Goal: Task Accomplishment & Management: Use online tool/utility

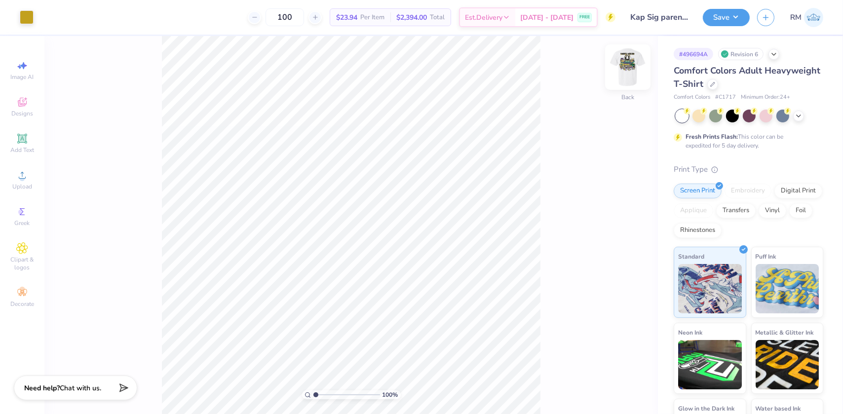
click at [627, 69] on img at bounding box center [628, 67] width 40 height 40
click at [14, 182] on div "Upload" at bounding box center [22, 179] width 35 height 29
click at [19, 144] on icon at bounding box center [22, 139] width 12 height 12
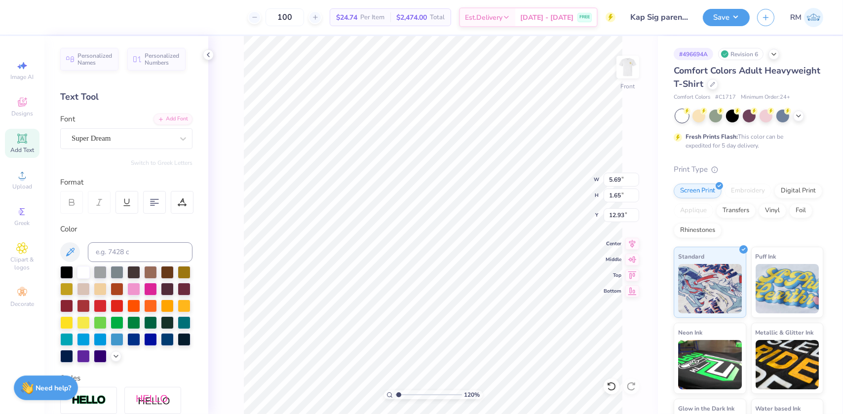
type input "1.19950521102347"
type input "17.91"
drag, startPoint x: 68, startPoint y: 268, endPoint x: 82, endPoint y: 266, distance: 15.0
click at [68, 268] on div at bounding box center [66, 272] width 13 height 13
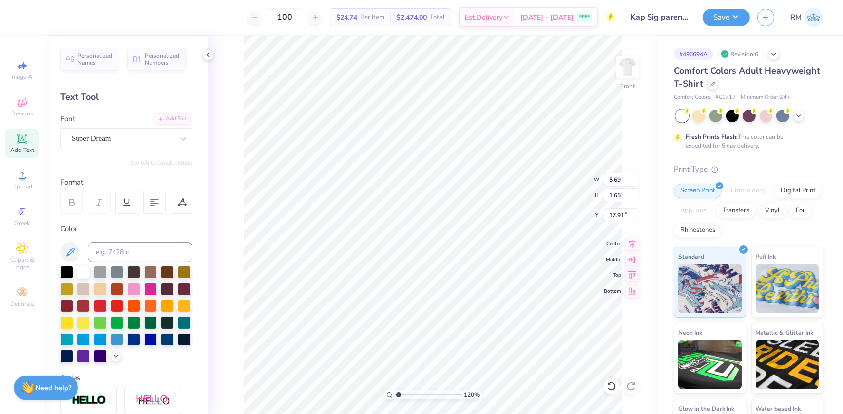
type input "1.19950521102347"
type textarea "P"
type input "1.19950521102347"
type textarea "PA"
type input "1.19950521102347"
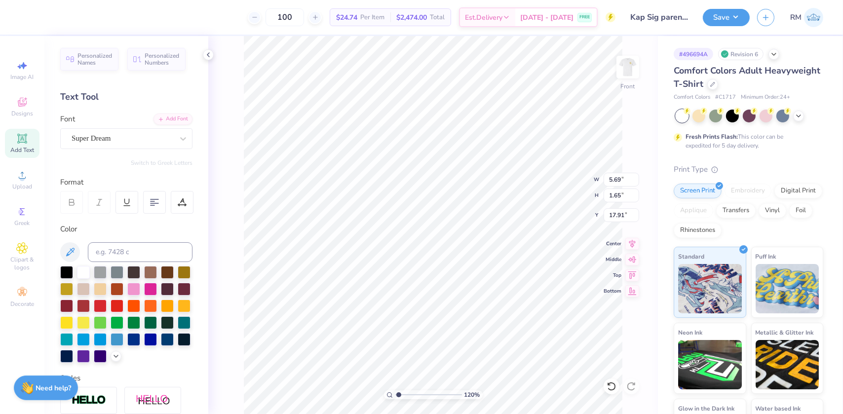
type textarea "PAR"
type input "1.19950521102347"
type textarea "PARE"
type input "1.19950521102347"
type textarea "PAREN"
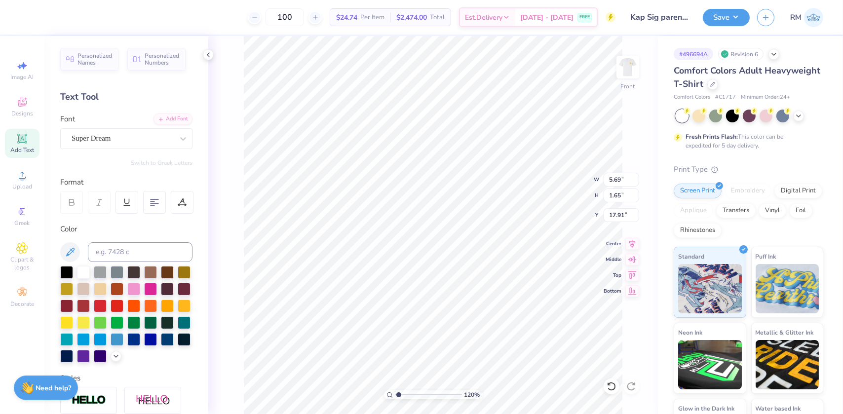
type input "1.19950521102347"
type textarea "PARENT"
type input "1.19950521102347"
type textarea "PARENTS"
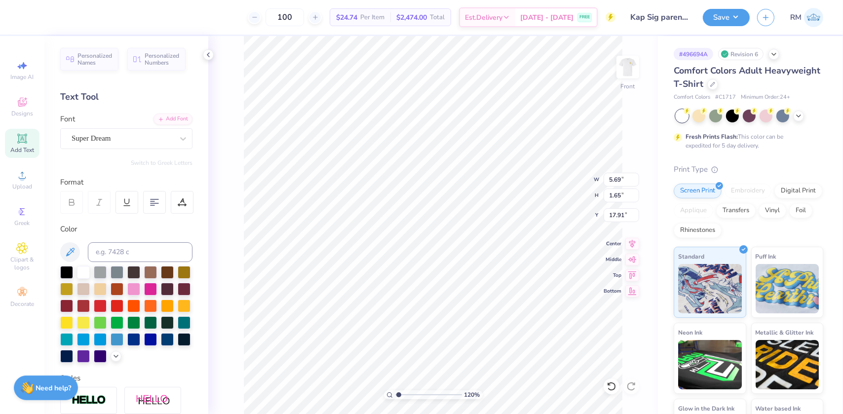
type input "1.19950521102347"
type textarea "PARENTS"
click at [163, 118] on div "Add Font" at bounding box center [173, 118] width 39 height 11
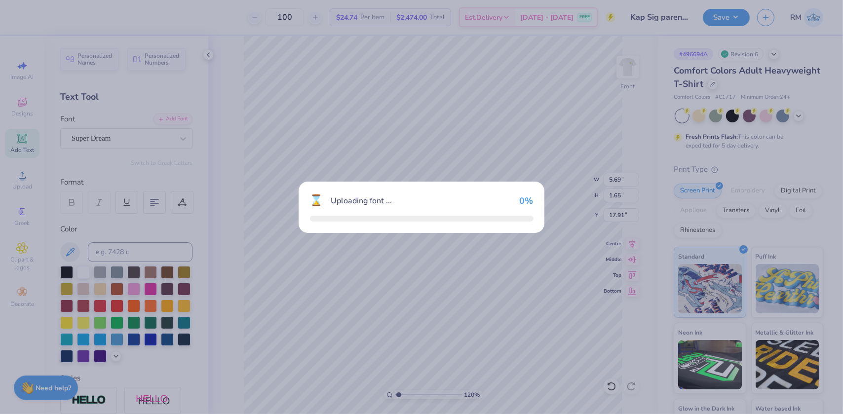
type input "1.19950521102347"
type input "9.70"
type input "1.71"
type input "17.88"
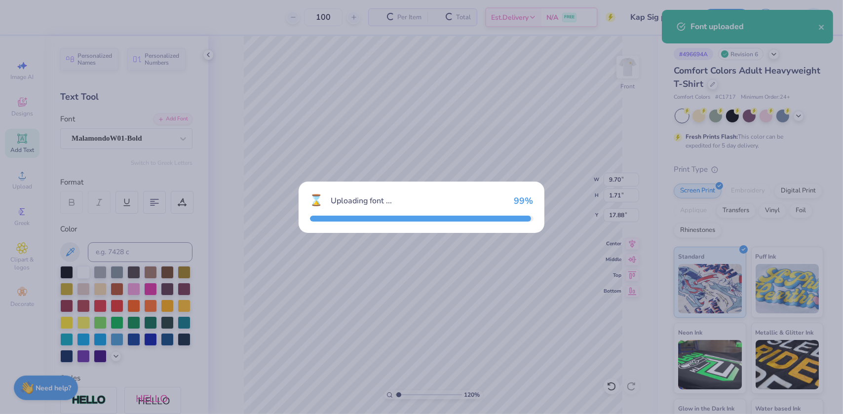
type input "1.19950521102347"
type input "7.32"
type input "1.92"
type input "17.77"
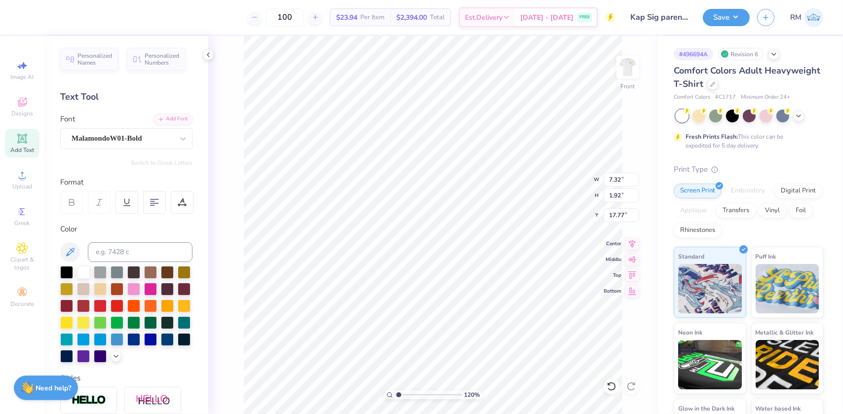
paste textarea "james Madison university"
type input "1.19950521102347"
type textarea "james Madison university"
type input "1.19950521102347"
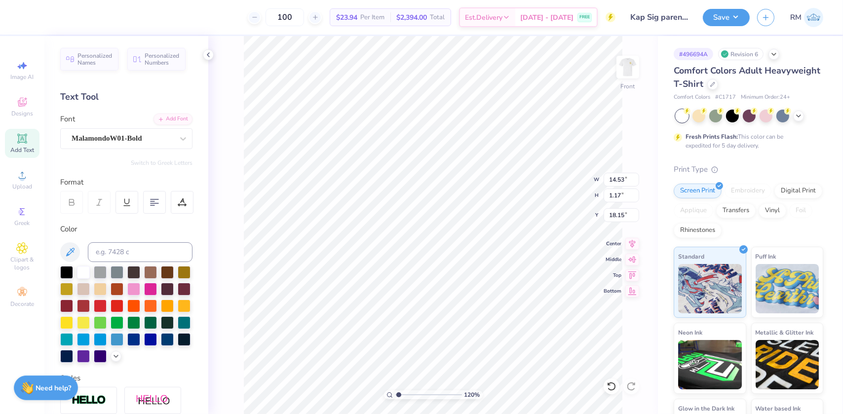
type input "9.61"
type input "0.77"
type input "18.54"
type input "1.19950521102347"
type input "17.23"
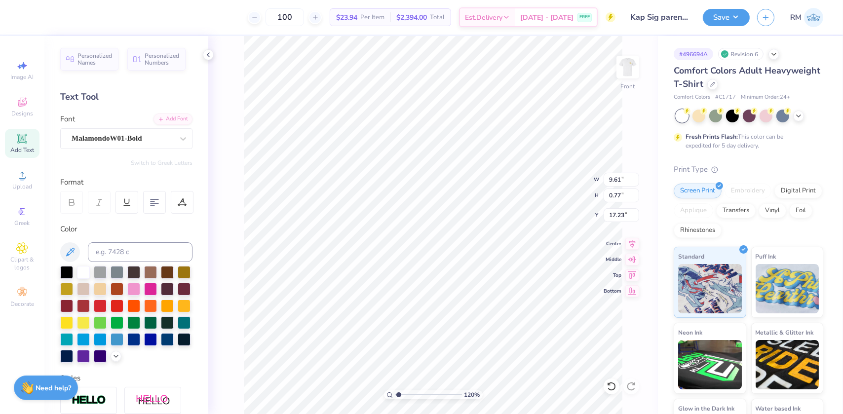
type input "1"
click at [485, 222] on li "Duplicate" at bounding box center [499, 229] width 78 height 19
type input "18.85"
paste textarea "®"
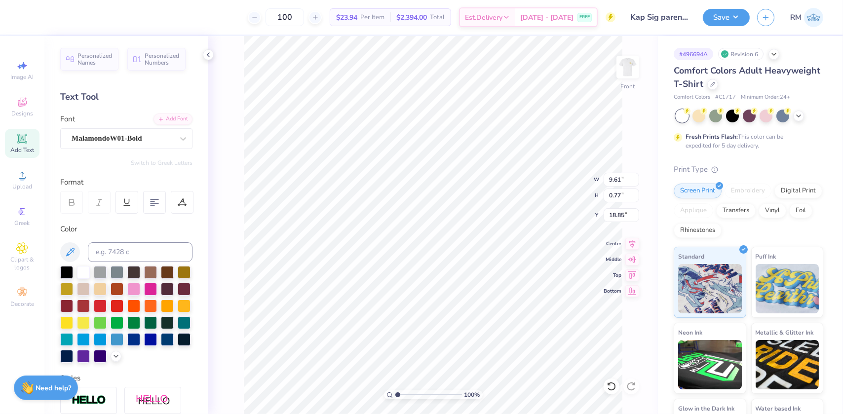
type textarea "®"
drag, startPoint x: 397, startPoint y: 394, endPoint x: 407, endPoint y: 394, distance: 10.9
type input "2.48"
click at [407, 394] on input "range" at bounding box center [429, 395] width 67 height 9
type input "17.23"
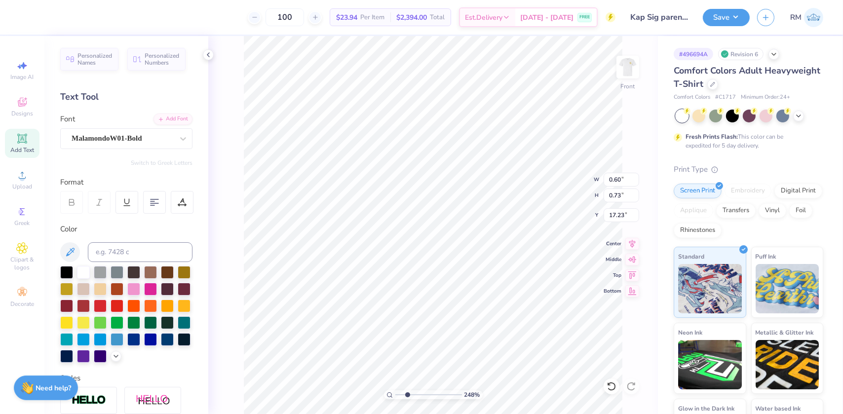
type input "0.26"
type input "0.32"
type input "6.74471255051742"
type input "12.50"
type input "14.01"
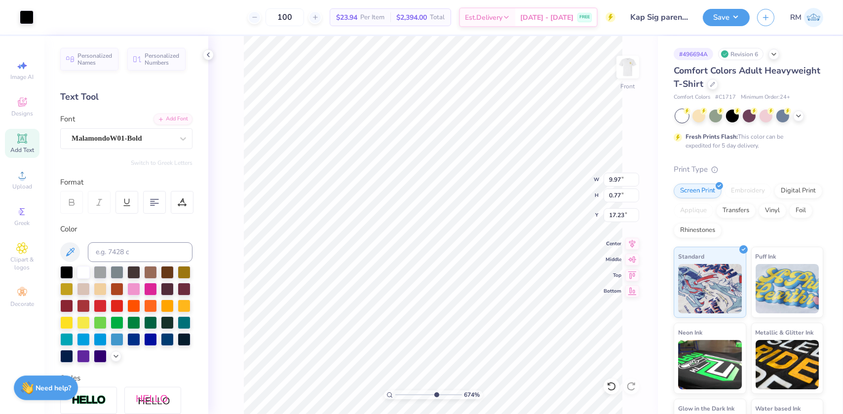
type input "2.86"
type input "6.74471255051742"
type input "1.89"
type input "0.82"
type input "4.33"
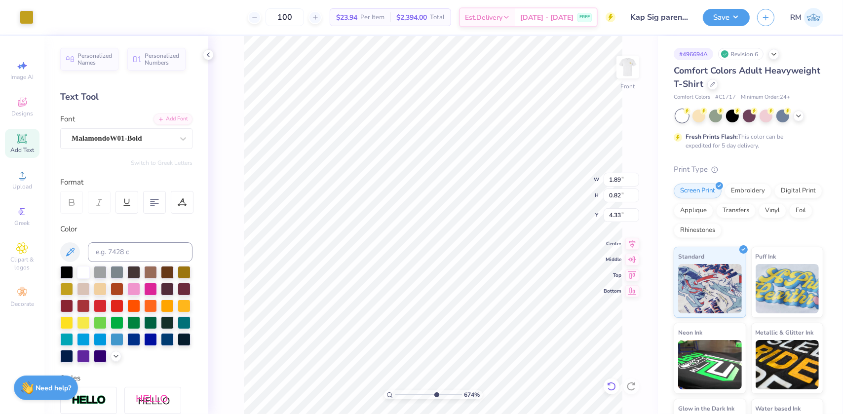
type input "6.74471255051742"
type input "4.28"
click at [612, 387] on icon at bounding box center [612, 387] width 10 height 10
click at [396, 391] on input "range" at bounding box center [429, 395] width 67 height 9
drag, startPoint x: 397, startPoint y: 394, endPoint x: 417, endPoint y: 392, distance: 20.3
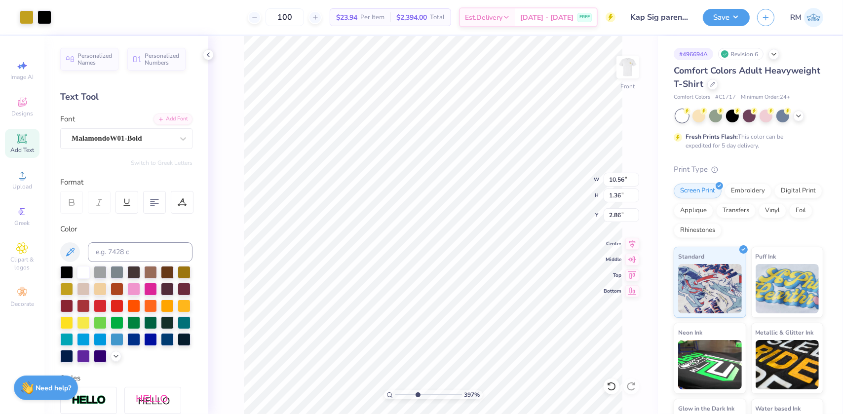
click at [417, 392] on input "range" at bounding box center [429, 395] width 67 height 9
drag, startPoint x: 412, startPoint y: 395, endPoint x: 407, endPoint y: 394, distance: 5.0
type input "2.41"
click at [407, 394] on input "range" at bounding box center [429, 395] width 67 height 9
type input "1.34"
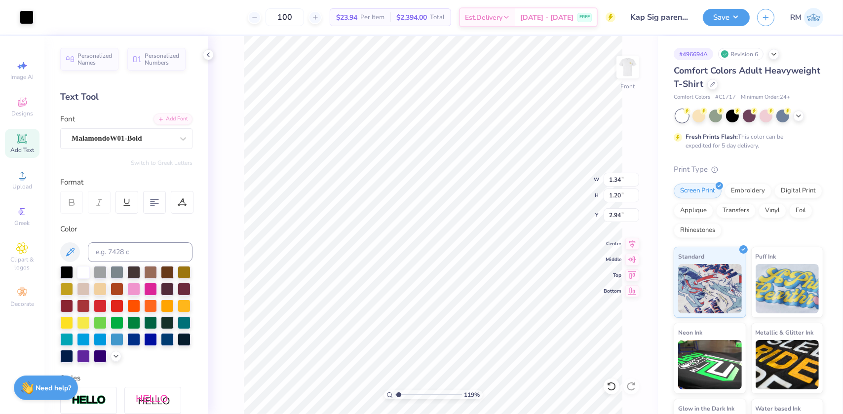
drag, startPoint x: 406, startPoint y: 395, endPoint x: 399, endPoint y: 386, distance: 12.0
click at [399, 391] on input "range" at bounding box center [429, 395] width 67 height 9
type input "2.24933658985383"
type input "10.43"
type input "1.21"
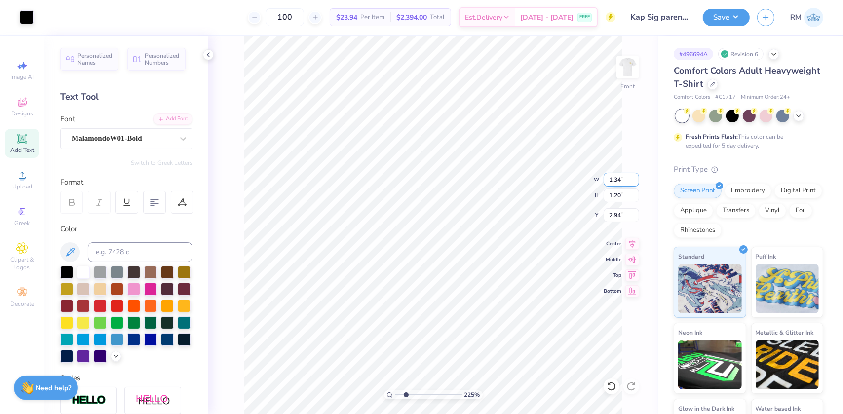
type input "4.76"
click at [611, 386] on icon at bounding box center [612, 387] width 10 height 10
type input "2.24933658985383"
type input "2.93"
type input "1"
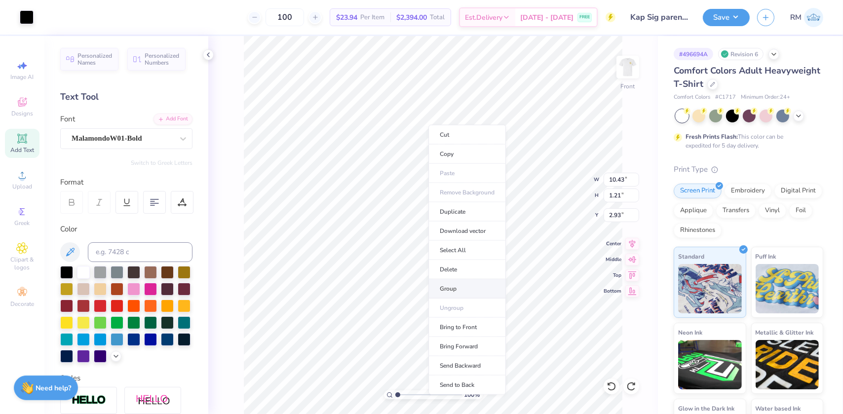
click at [447, 283] on li "Group" at bounding box center [468, 288] width 78 height 19
click at [614, 175] on input "10.43" at bounding box center [622, 180] width 36 height 14
drag, startPoint x: 399, startPoint y: 394, endPoint x: 393, endPoint y: 394, distance: 6.4
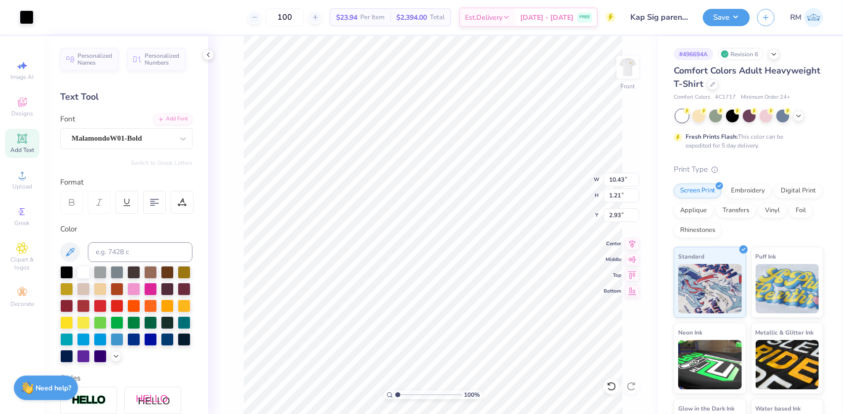
click at [396, 394] on input "range" at bounding box center [429, 395] width 67 height 9
type input "10.49"
type input "2.29"
type input "2.86"
click at [446, 257] on li "Group" at bounding box center [468, 257] width 78 height 19
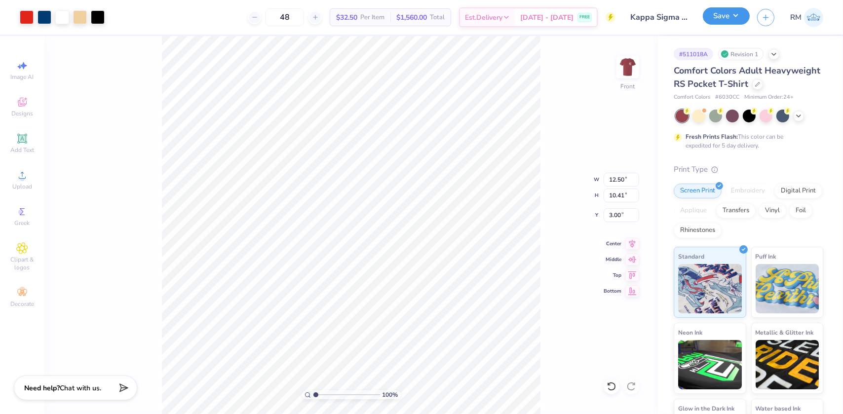
click at [730, 17] on button "Save" at bounding box center [726, 15] width 47 height 17
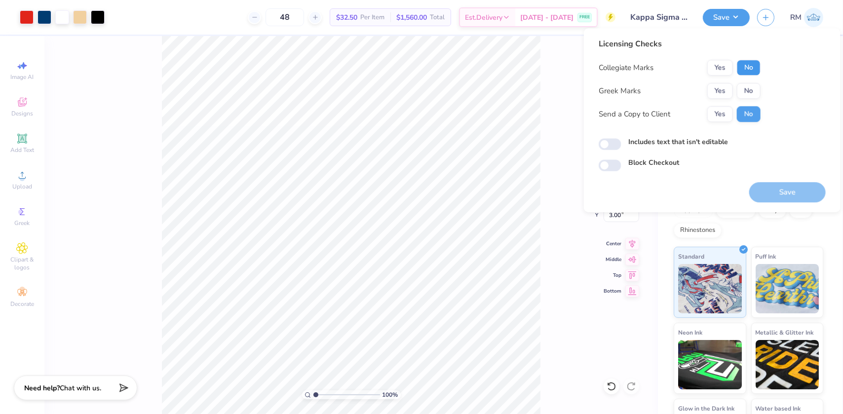
click at [746, 65] on button "No" at bounding box center [749, 68] width 24 height 16
click at [723, 87] on button "Yes" at bounding box center [721, 91] width 26 height 16
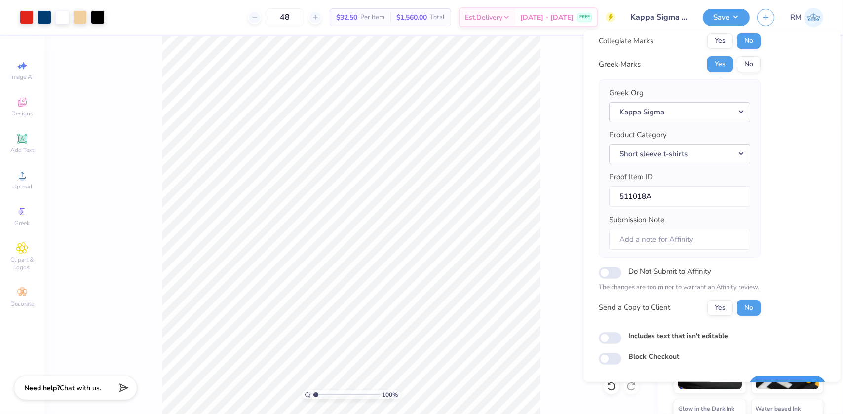
scroll to position [51, 0]
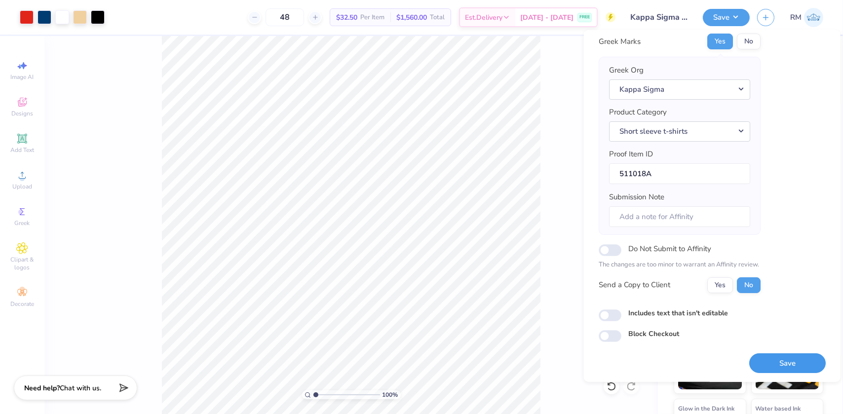
click at [773, 356] on button "Save" at bounding box center [788, 363] width 77 height 20
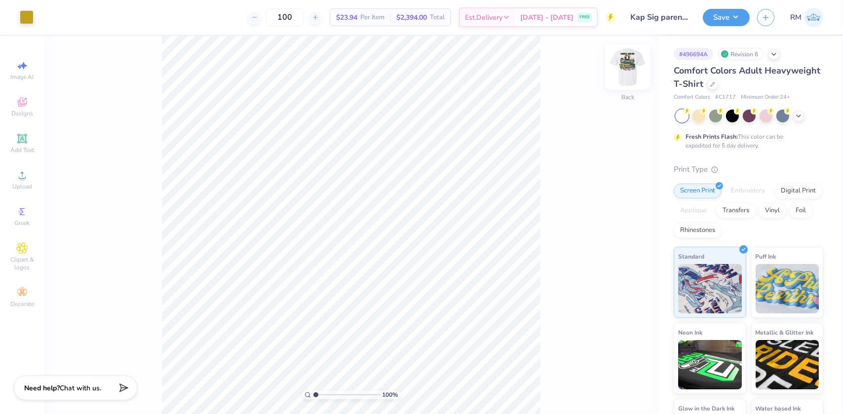
click at [629, 68] on img at bounding box center [628, 67] width 40 height 40
click at [21, 175] on icon at bounding box center [22, 175] width 12 height 12
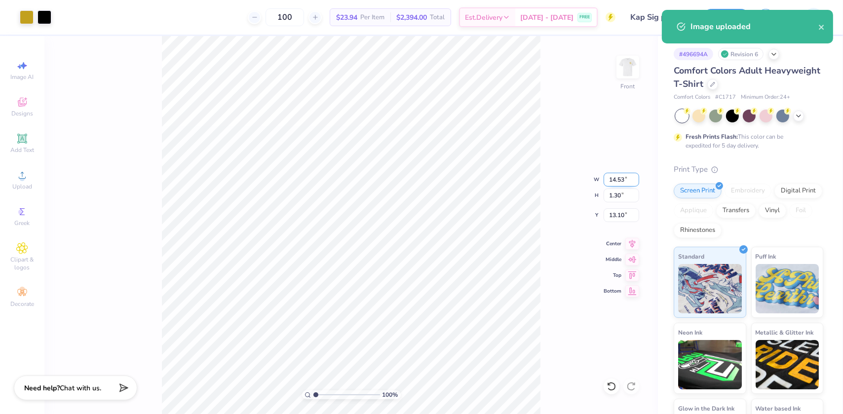
click at [615, 181] on input "14.53" at bounding box center [622, 180] width 36 height 14
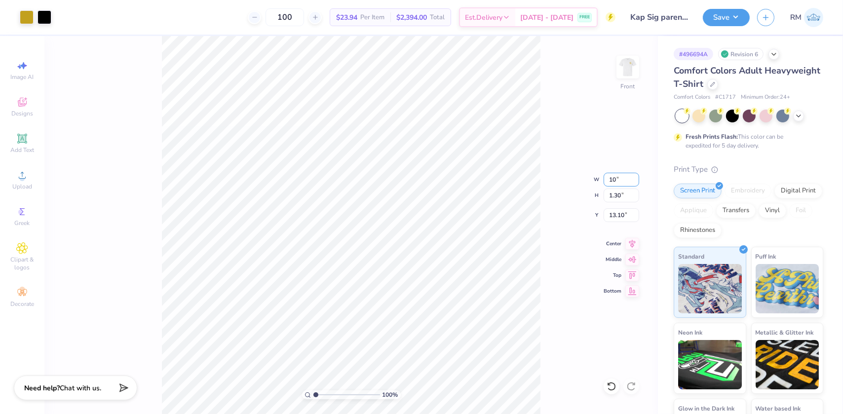
type input "10.00"
type input "0.89"
type input "17.41"
click at [617, 179] on input "10.00" at bounding box center [622, 180] width 36 height 14
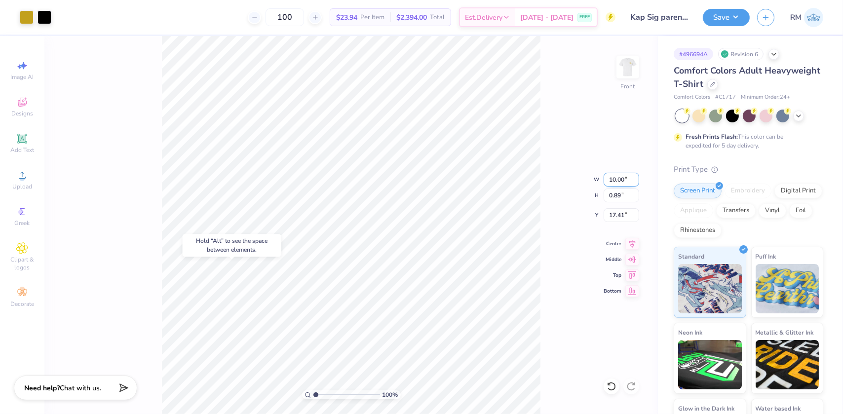
click at [617, 179] on input "10.00" at bounding box center [622, 180] width 36 height 14
type input "10.50"
type input "0.94"
type input "17.39"
type input "1.19950521102347"
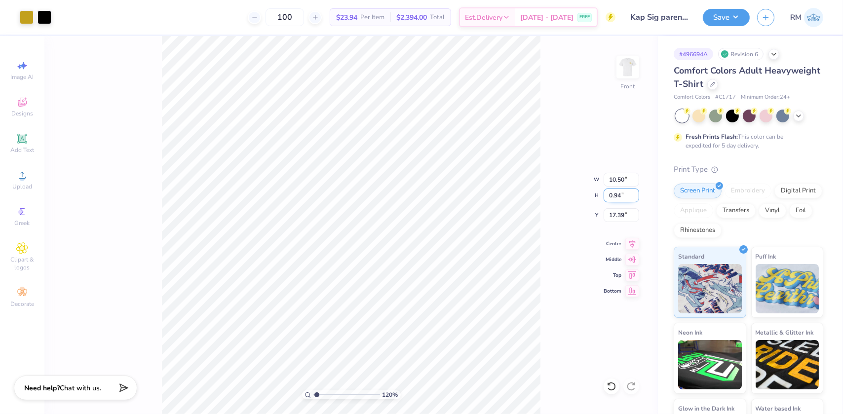
type input "17.14"
click at [617, 182] on input "10.50" at bounding box center [622, 180] width 36 height 14
type input "12.5"
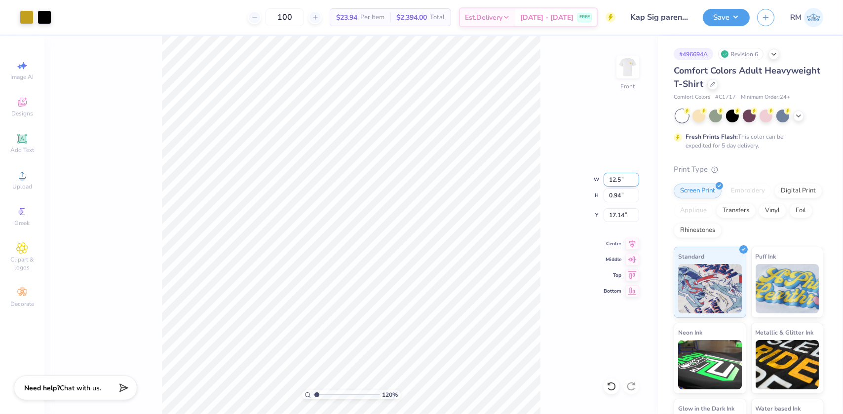
type input "1.19950521102347"
type input "12.50"
type input "1.12"
type input "17.05"
click at [633, 242] on icon at bounding box center [633, 242] width 6 height 8
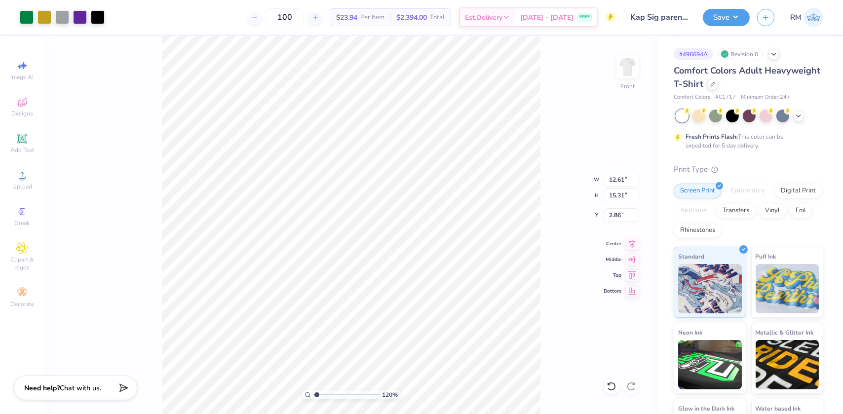
type input "1"
click at [440, 305] on li "Group" at bounding box center [454, 306] width 78 height 19
click at [610, 178] on input "12.61" at bounding box center [622, 180] width 36 height 14
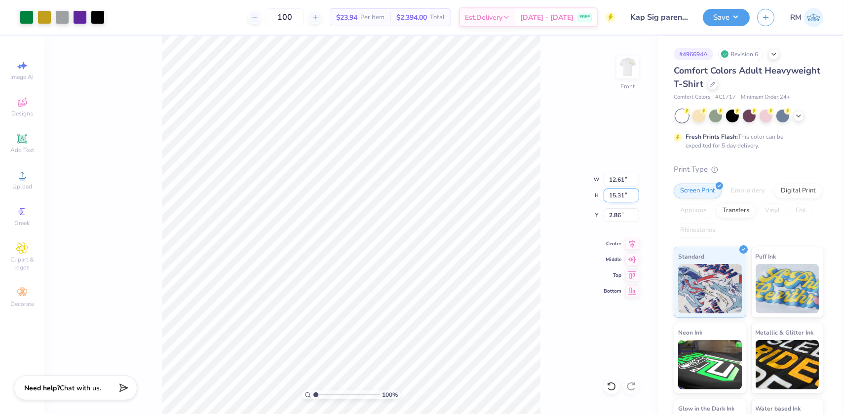
click at [615, 198] on input "15.31" at bounding box center [622, 196] width 36 height 14
type input "15"
type input "12.35"
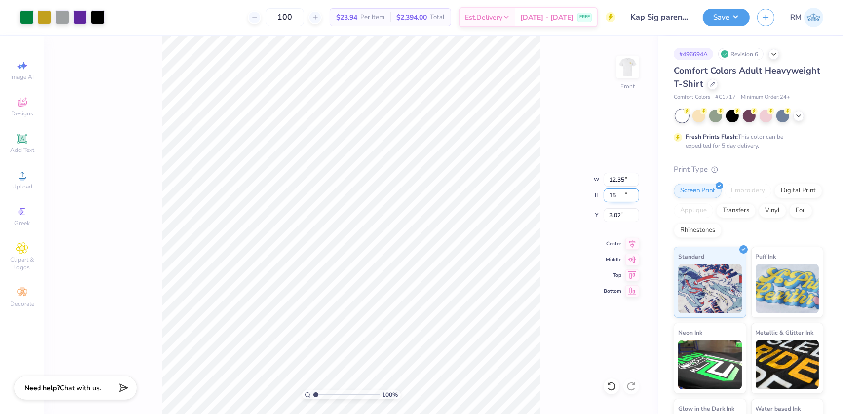
type input "15.00"
type input "3.02"
click at [634, 242] on icon at bounding box center [633, 243] width 14 height 12
type input "1.09521925248941"
drag, startPoint x: 617, startPoint y: 215, endPoint x: 626, endPoint y: 213, distance: 8.5
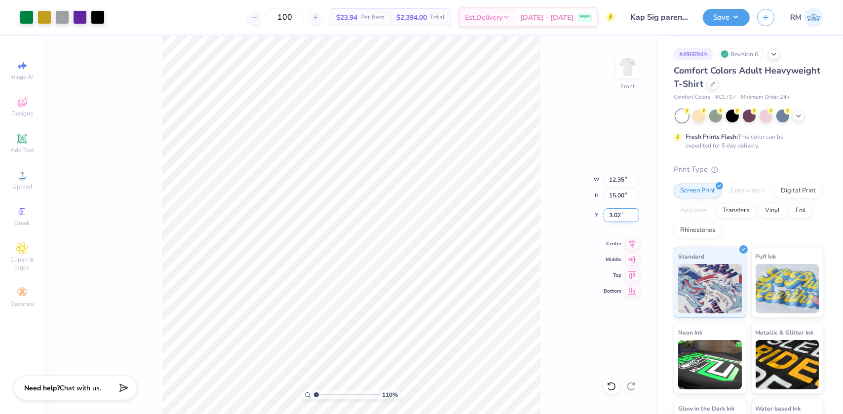
click at [626, 213] on input "3.02" at bounding box center [622, 215] width 36 height 14
type input "3.0"
type input "1.09521925248941"
type input "3.00"
click at [545, 293] on div "110 % Front W 12.35 12.35 " H 15.00 15.00 " Y 3.00 3.00 " Center Middle Top Bot…" at bounding box center [351, 225] width 614 height 378
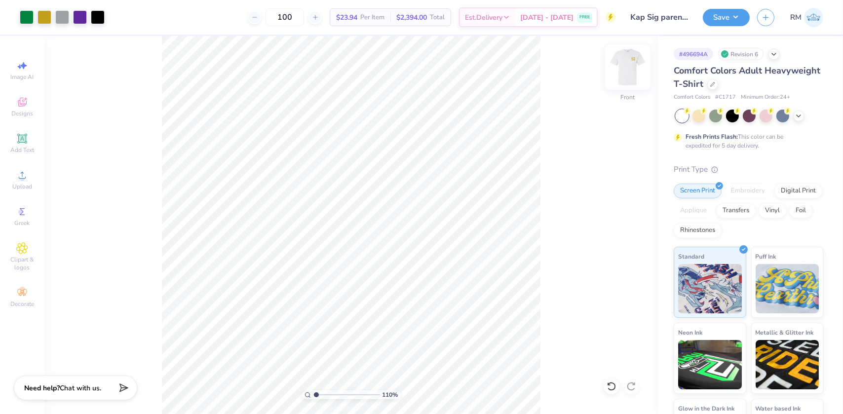
click at [623, 64] on img at bounding box center [628, 67] width 40 height 40
click at [634, 60] on img at bounding box center [628, 67] width 40 height 40
click at [631, 64] on img at bounding box center [628, 67] width 40 height 40
type input "1.09521925248941"
click at [613, 187] on input "2.88" at bounding box center [622, 188] width 36 height 14
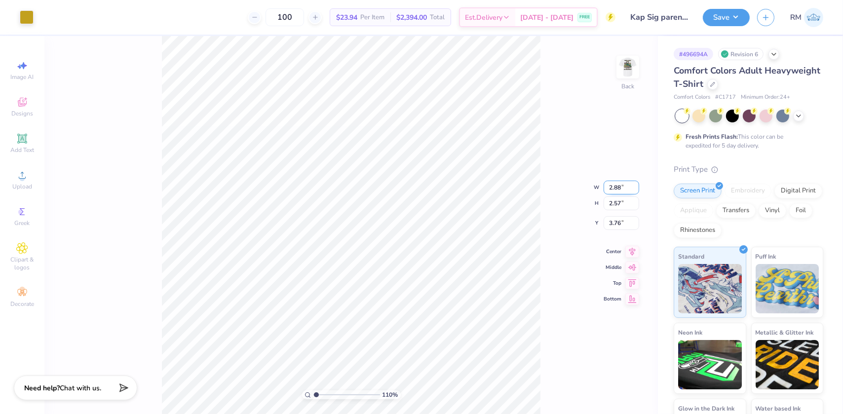
click at [613, 187] on input "2.88" at bounding box center [622, 188] width 36 height 14
type input "3"
type input "1.09521925248941"
type input "3.00"
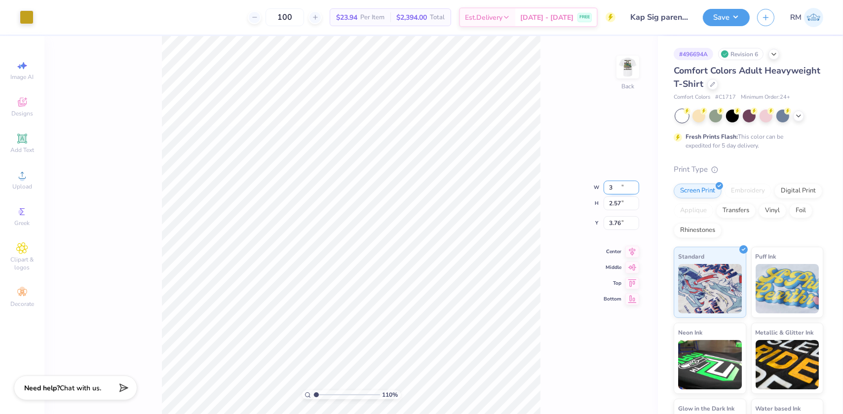
type input "2.67"
click at [615, 215] on input "3.70" at bounding box center [622, 215] width 36 height 14
type input "3"
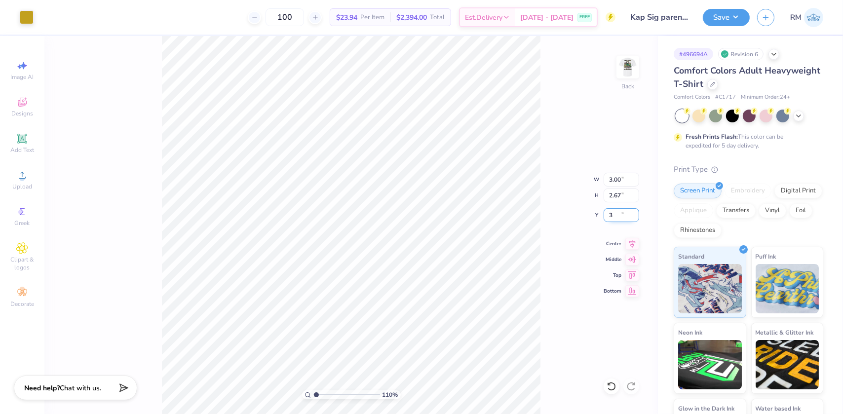
type input "1.09521925248941"
type input "3.00"
click at [628, 60] on img at bounding box center [628, 67] width 40 height 40
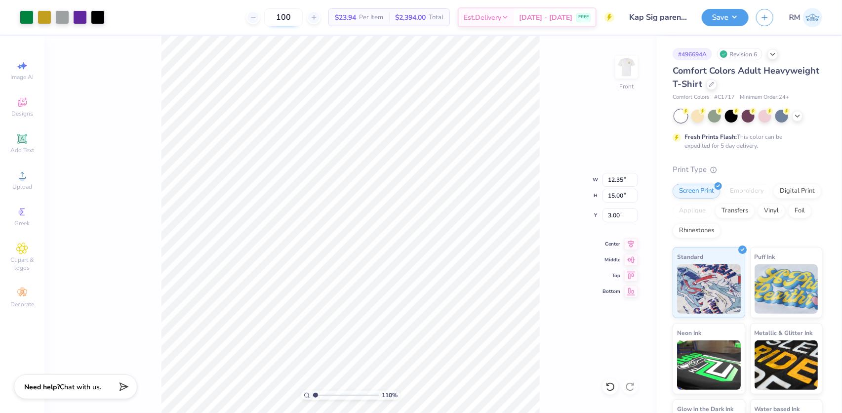
type input "1"
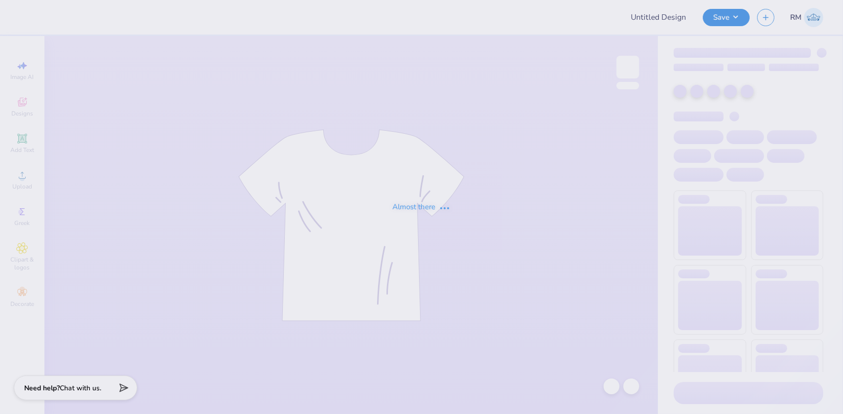
type input "ZTA Family Weekend"
type input "40"
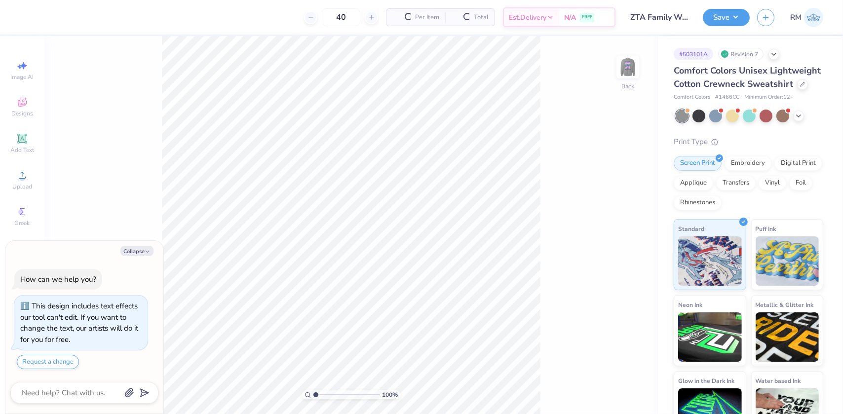
scroll to position [5, 0]
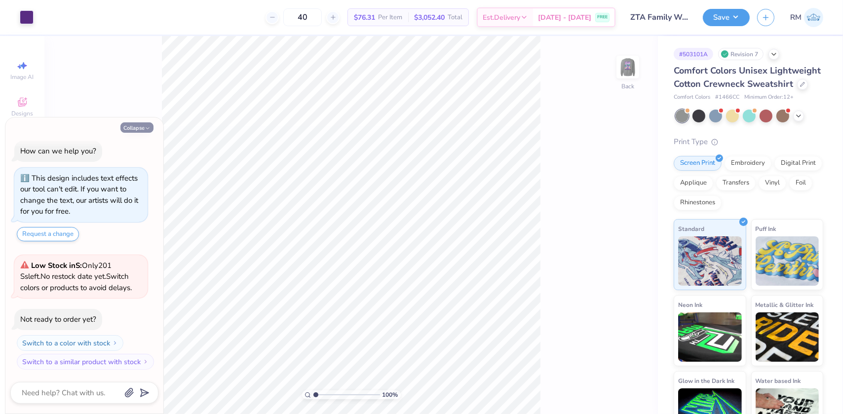
click at [132, 130] on button "Collapse" at bounding box center [136, 127] width 33 height 10
type textarea "x"
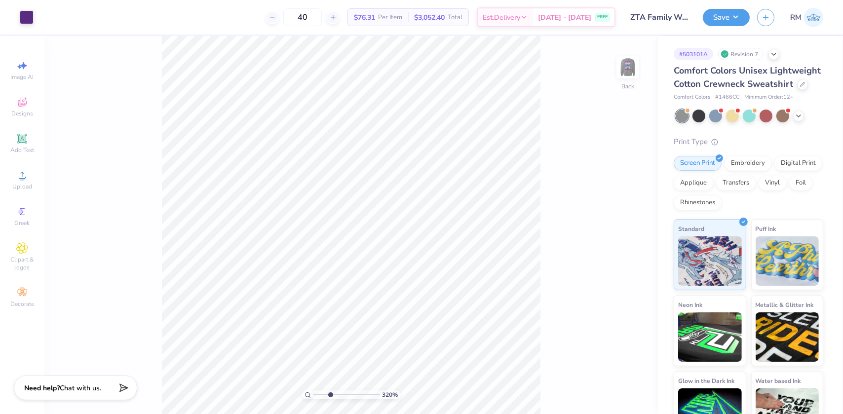
drag, startPoint x: 316, startPoint y: 394, endPoint x: 330, endPoint y: 394, distance: 14.3
type input "3.2"
click at [330, 394] on input "range" at bounding box center [347, 395] width 67 height 9
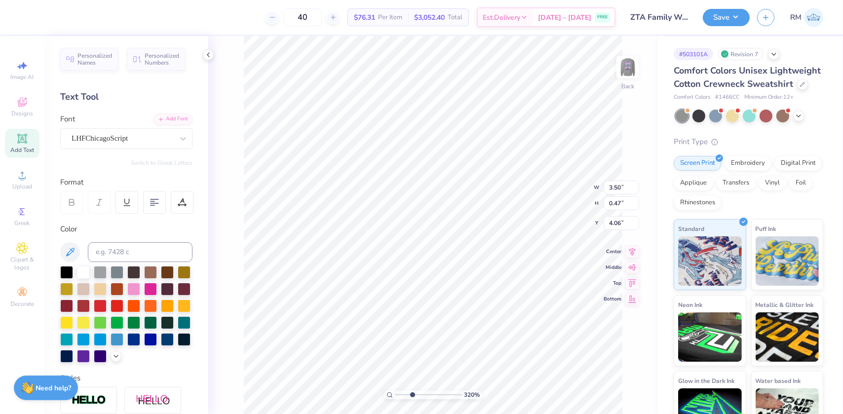
scroll to position [7, 1]
type textarea "Family Weekend"
type input "4.10"
type input "2.93"
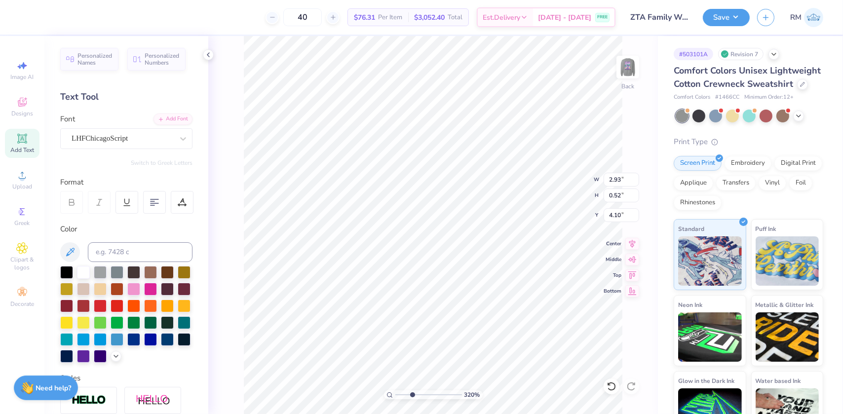
type input "0.52"
click at [474, 304] on li "Group" at bounding box center [492, 306] width 78 height 19
type input "2.01"
click at [404, 394] on input "range" at bounding box center [429, 395] width 67 height 9
click at [617, 180] on input "2.96" at bounding box center [622, 180] width 36 height 14
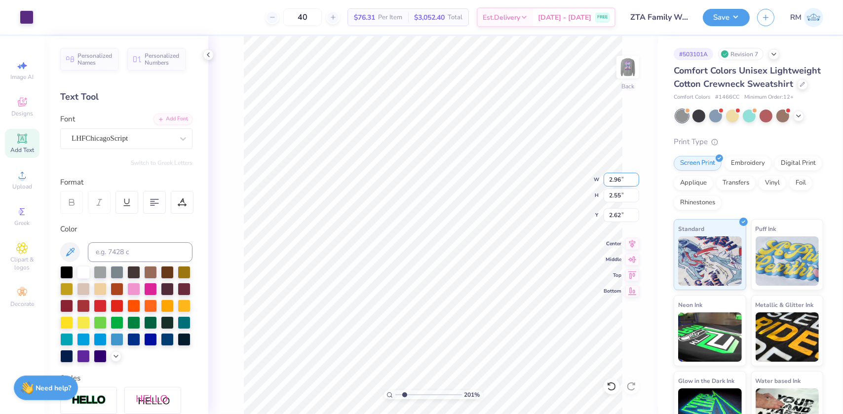
click at [617, 180] on input "2.96" at bounding box center [622, 180] width 36 height 14
type input "3.00"
type input "2.58"
click at [617, 216] on input "2.61" at bounding box center [622, 215] width 36 height 14
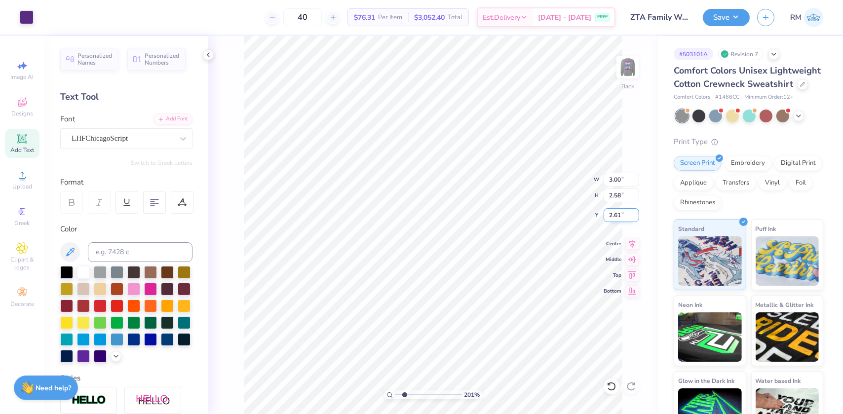
click at [617, 216] on input "2.61" at bounding box center [622, 215] width 36 height 14
type input "2.50"
click at [615, 213] on input "2.50" at bounding box center [622, 215] width 36 height 14
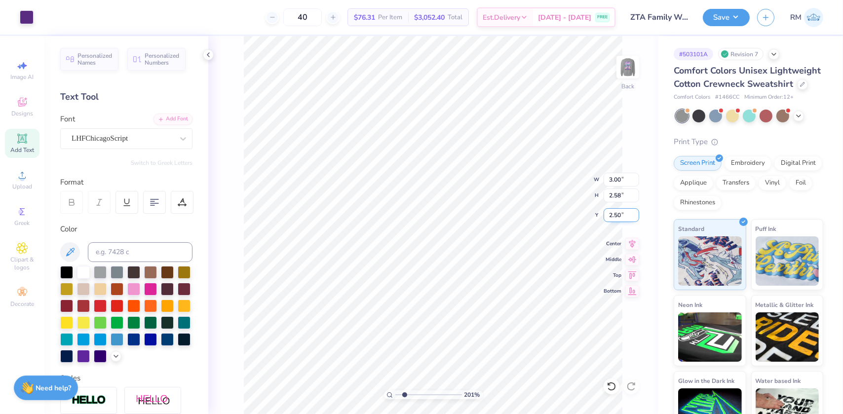
click at [615, 213] on input "2.50" at bounding box center [622, 215] width 36 height 14
drag, startPoint x: 404, startPoint y: 393, endPoint x: 399, endPoint y: 394, distance: 5.0
type input "1.26"
click at [399, 394] on input "range" at bounding box center [429, 395] width 67 height 9
click at [614, 217] on input "2.50" at bounding box center [622, 215] width 36 height 14
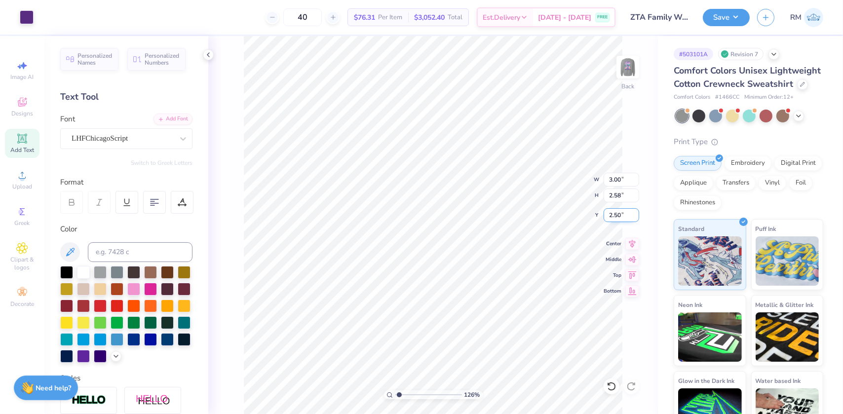
click at [614, 217] on input "2.50" at bounding box center [622, 215] width 36 height 14
type input "3.00"
click at [626, 67] on img at bounding box center [628, 67] width 40 height 40
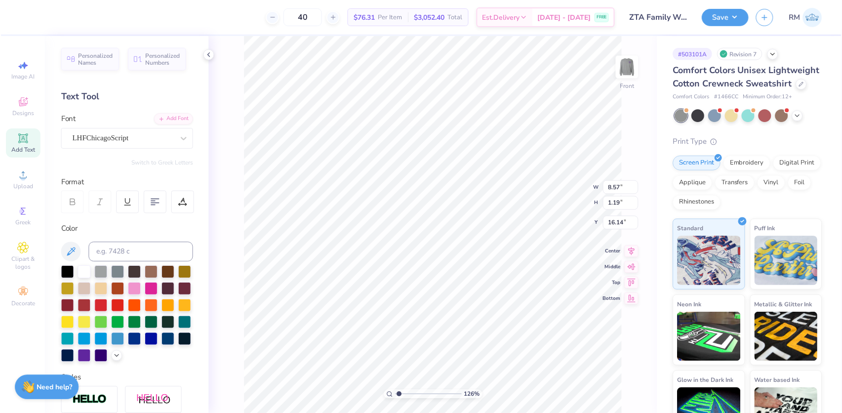
scroll to position [7, 1]
type textarea "Family Weekend"
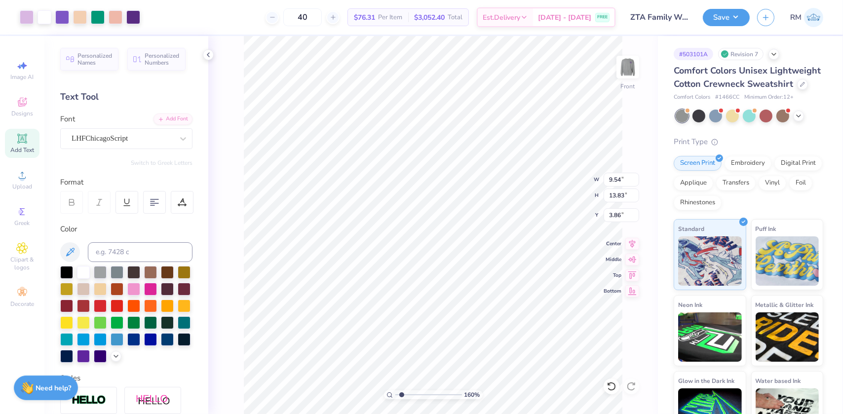
type input "1.6"
click at [401, 395] on input "range" at bounding box center [429, 395] width 67 height 9
type input "15.99"
click at [611, 181] on input "8.86" at bounding box center [622, 180] width 36 height 14
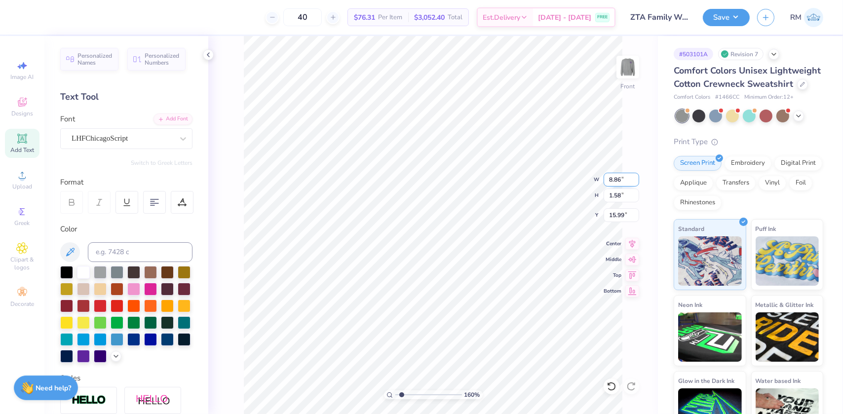
click at [611, 181] on input "8.86" at bounding box center [622, 180] width 36 height 14
type input "8.00"
type input "1.43"
type input "16.07"
type input "1.67"
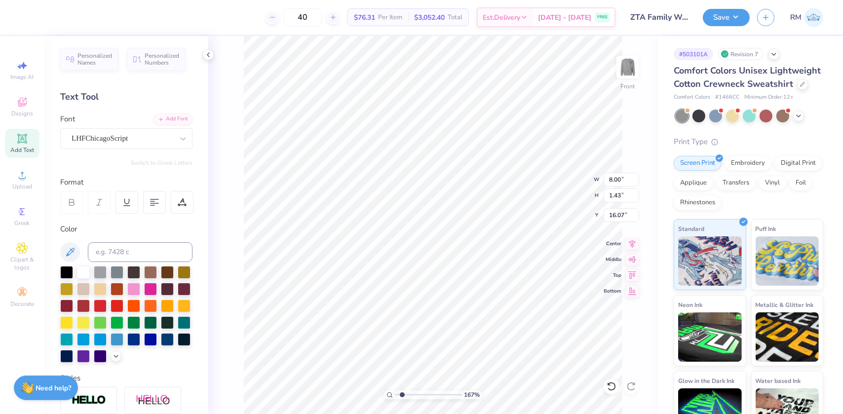
click at [402, 392] on input "range" at bounding box center [429, 395] width 67 height 9
type input "9.53"
type input "11.87"
type input "4.57"
drag, startPoint x: 402, startPoint y: 395, endPoint x: 391, endPoint y: 396, distance: 11.0
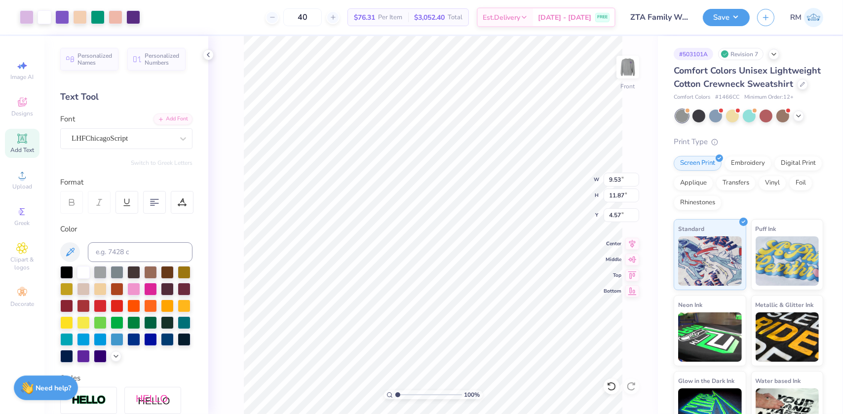
type input "1"
click at [396, 396] on input "range" at bounding box center [429, 395] width 67 height 9
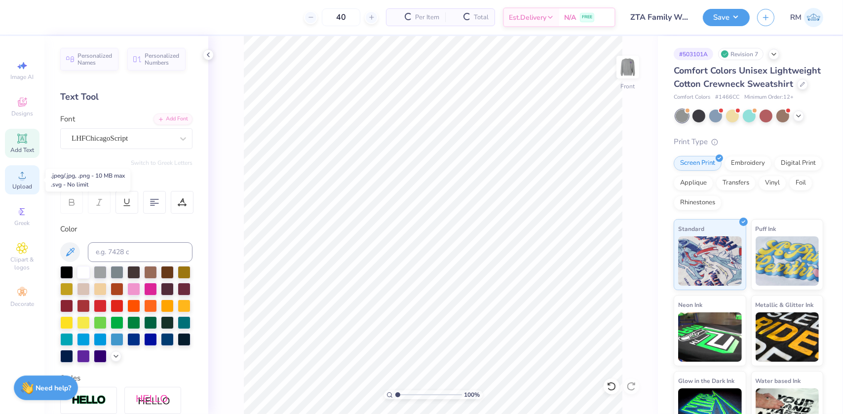
click at [19, 181] on icon at bounding box center [22, 175] width 12 height 12
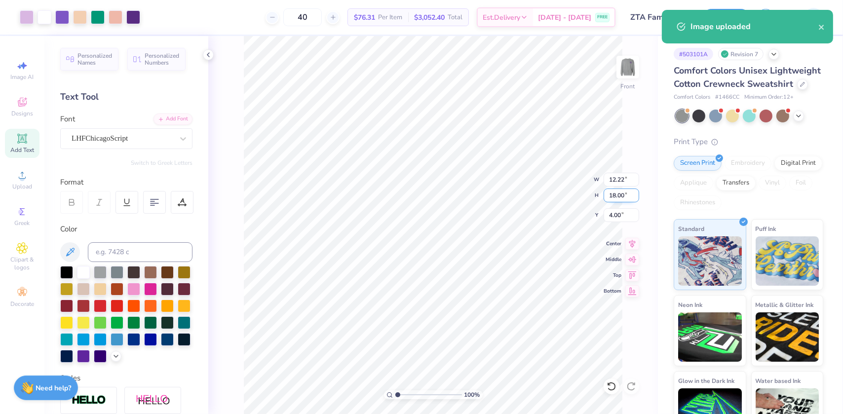
click at [612, 198] on input "18.00" at bounding box center [622, 196] width 36 height 14
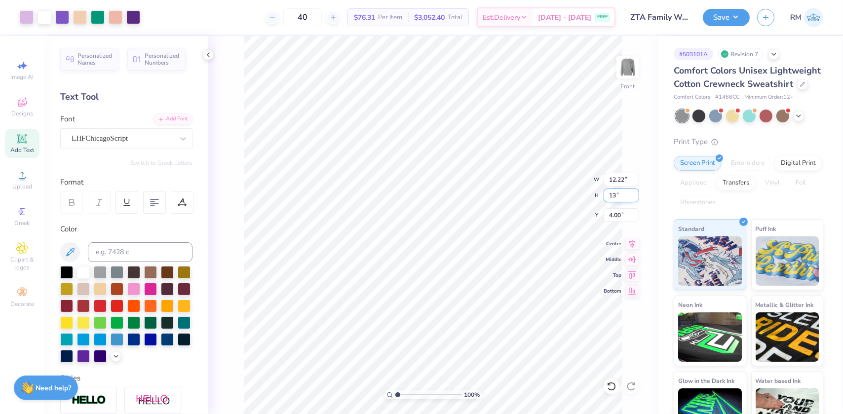
type input "13"
type input "8.83"
type input "13.00"
type input "6.50"
click at [613, 195] on input "13.00" at bounding box center [622, 196] width 36 height 14
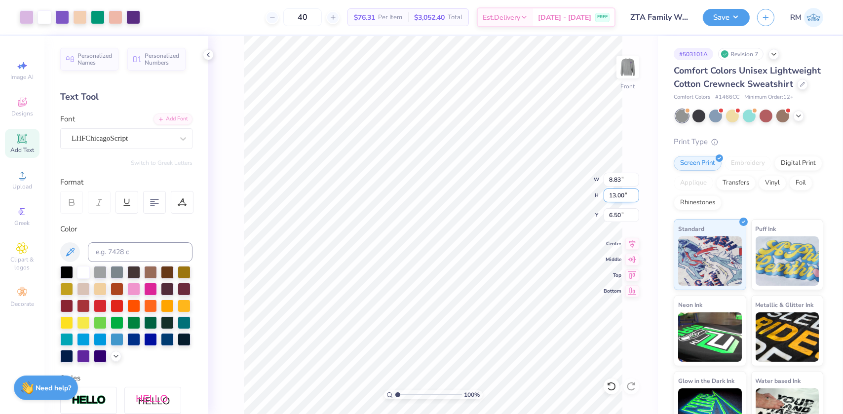
click at [613, 195] on input "13.00" at bounding box center [622, 196] width 36 height 14
type input "15"
type input "10.19"
type input "15.00"
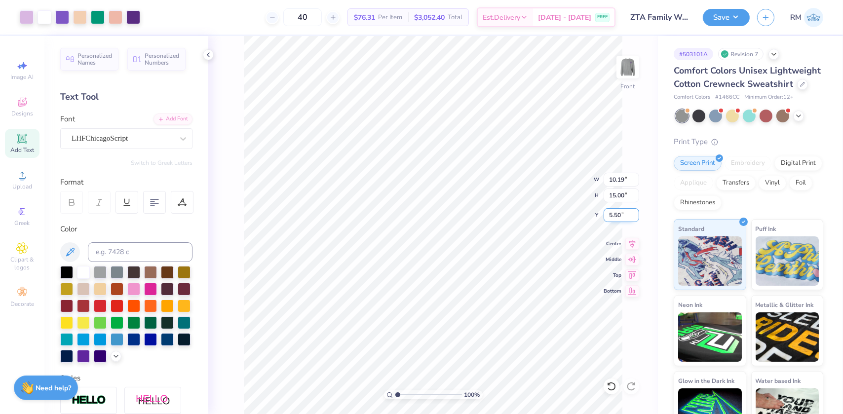
click at [616, 217] on input "5.50" at bounding box center [622, 215] width 36 height 14
type input "3.00"
click at [615, 192] on input "15.00" at bounding box center [622, 196] width 36 height 14
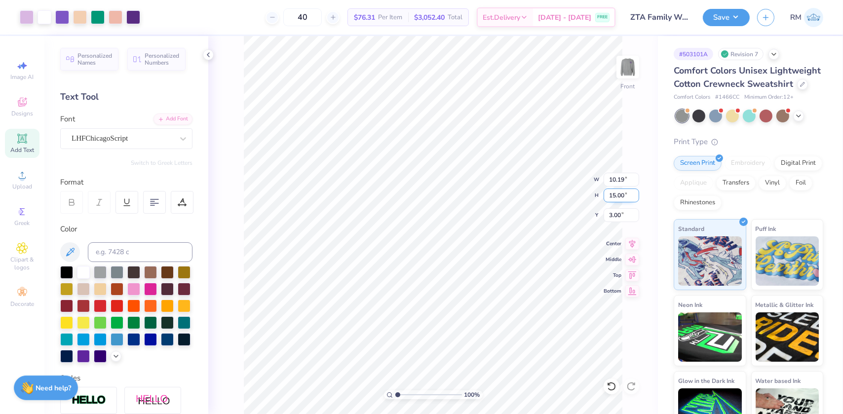
click at [615, 192] on input "15.00" at bounding box center [622, 196] width 36 height 14
type input "14"
type input "9.51"
type input "14.00"
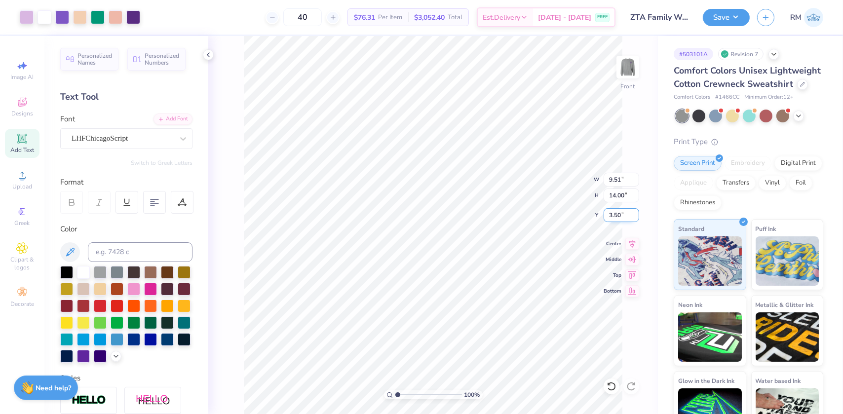
click at [615, 215] on input "3.50" at bounding box center [622, 215] width 36 height 14
type input "3.00"
click at [628, 66] on img at bounding box center [628, 67] width 40 height 40
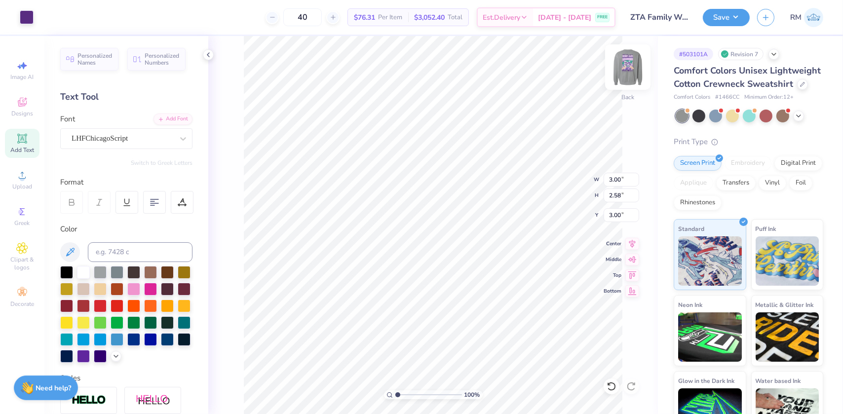
click at [627, 68] on img at bounding box center [628, 67] width 40 height 40
